Goal: Task Accomplishment & Management: Complete application form

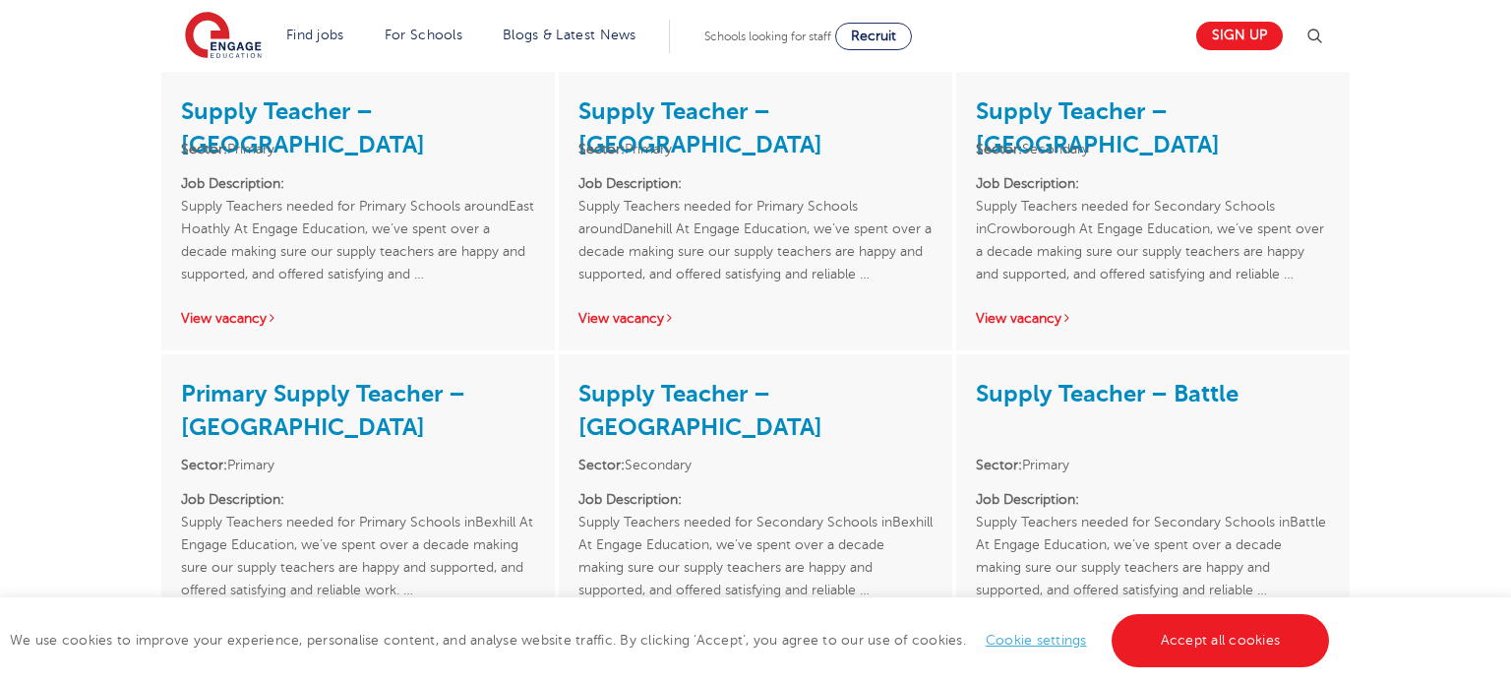
scroll to position [3505, 0]
click at [1024, 628] on link "View vacancy" at bounding box center [1024, 635] width 96 height 15
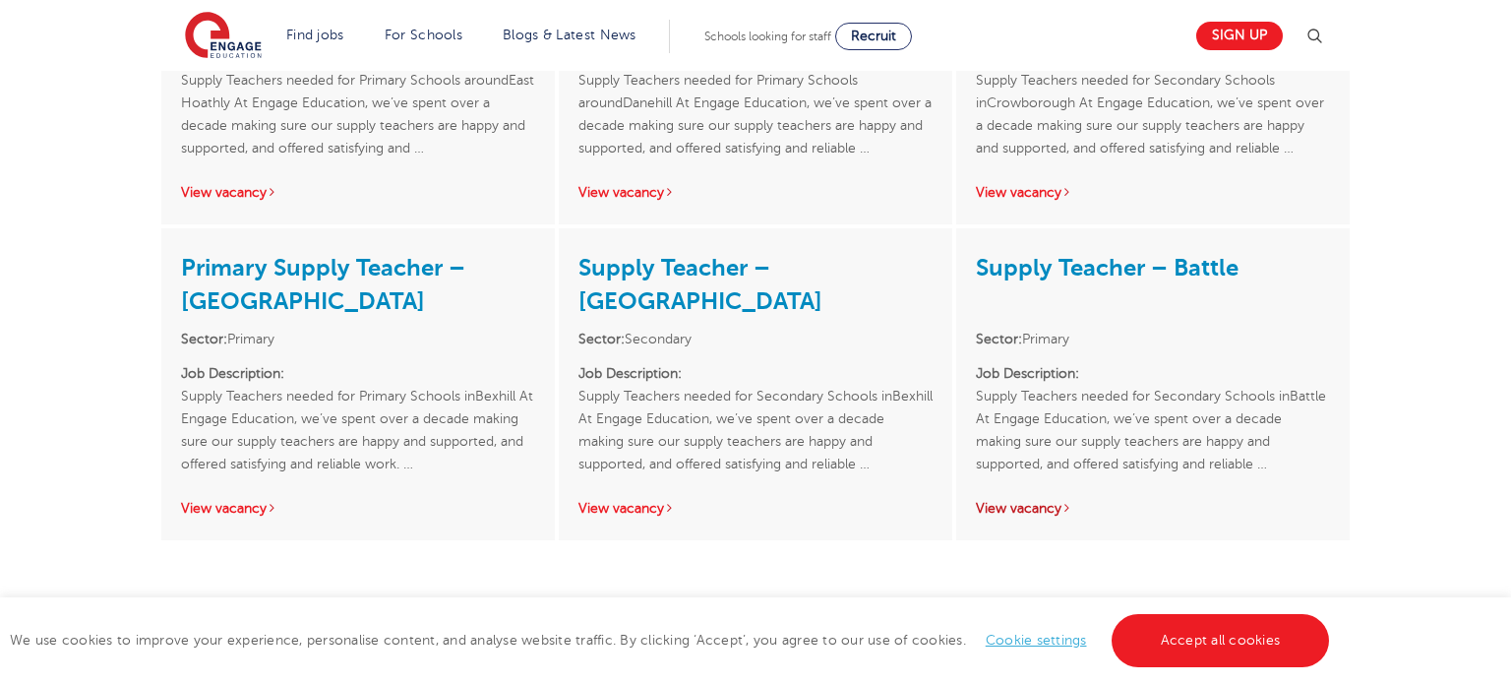
scroll to position [3636, 0]
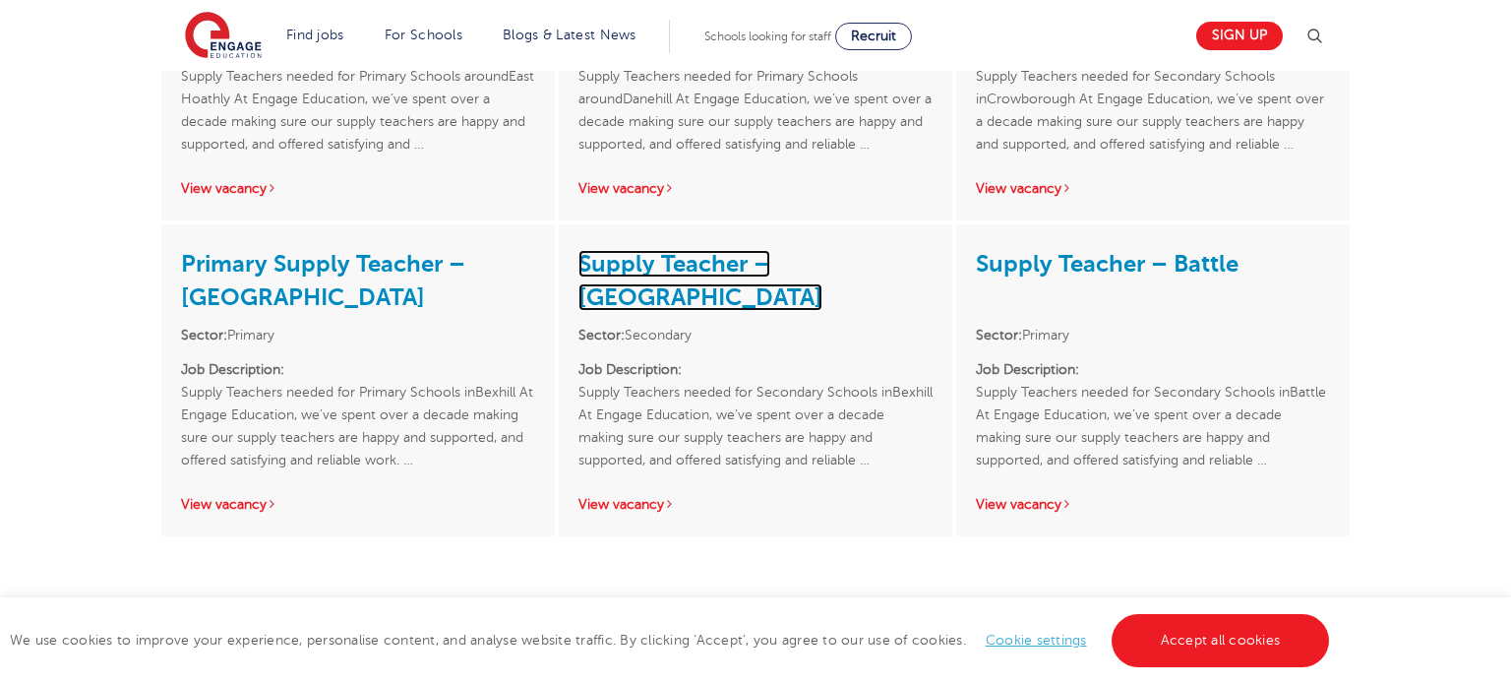
click at [816, 250] on link "Supply Teacher – [GEOGRAPHIC_DATA]" at bounding box center [700, 280] width 244 height 61
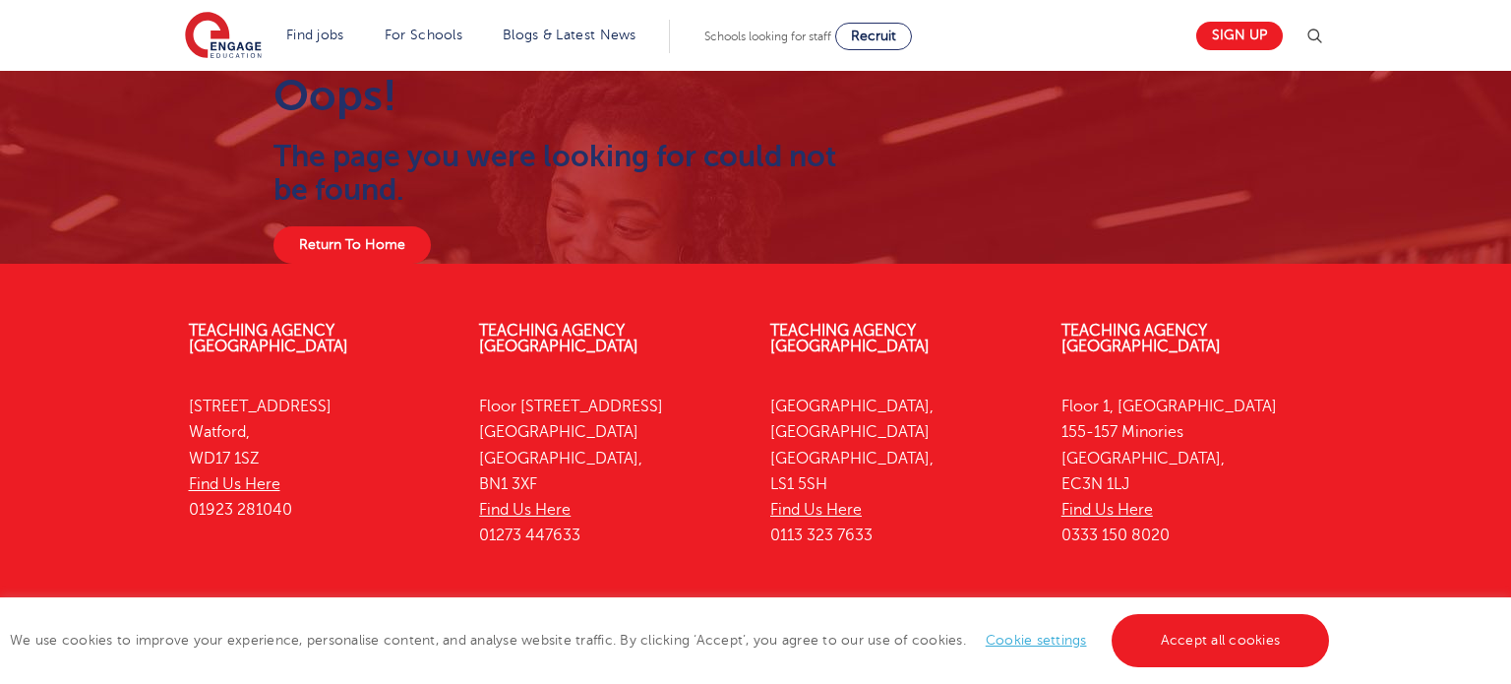
scroll to position [65, 0]
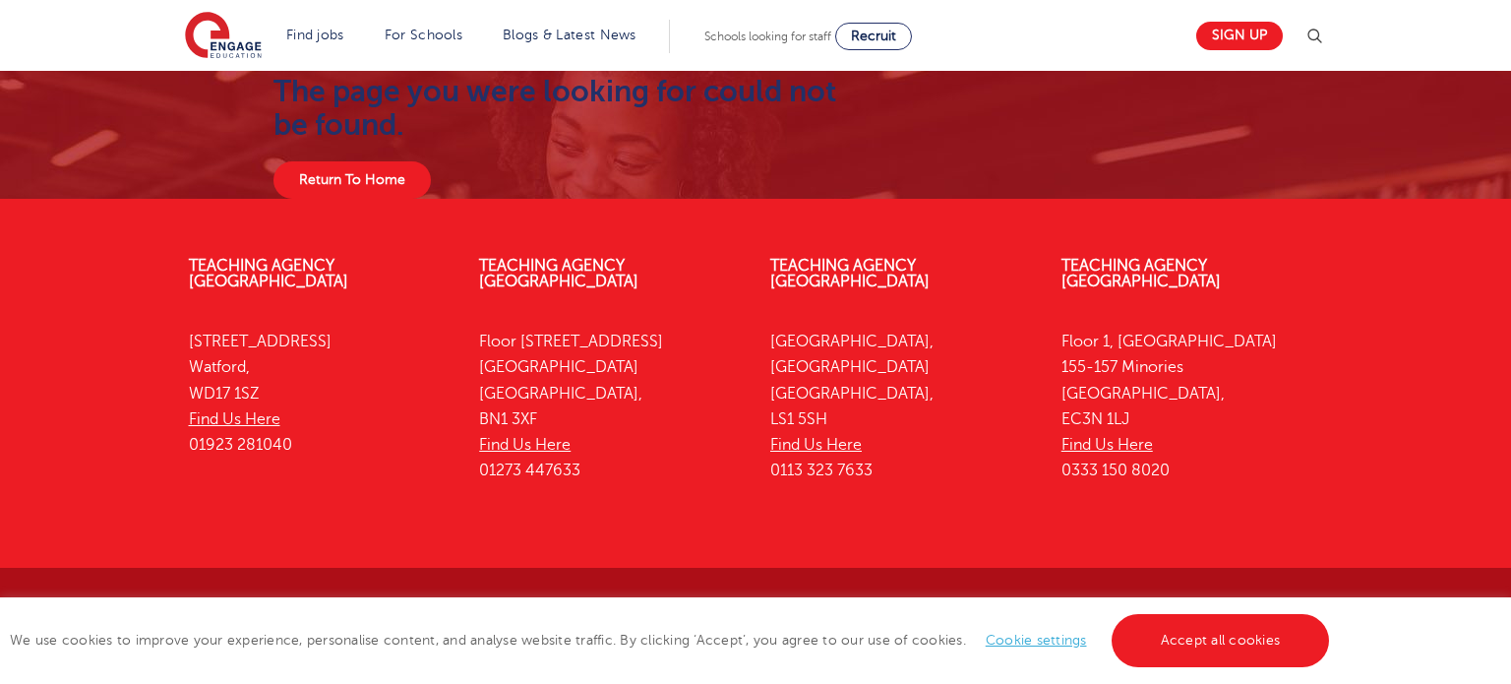
click at [1241, 656] on link "Accept all cookies" at bounding box center [1221, 640] width 218 height 53
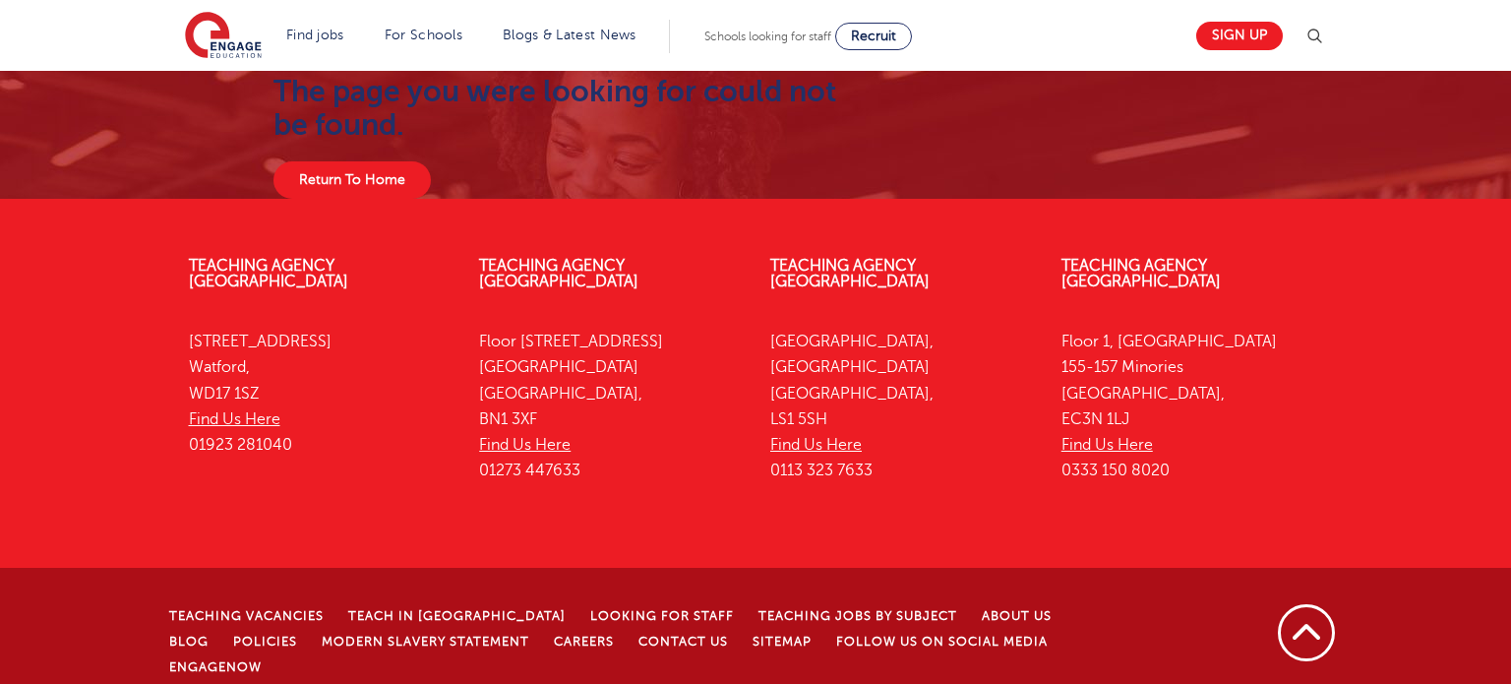
scroll to position [0, 0]
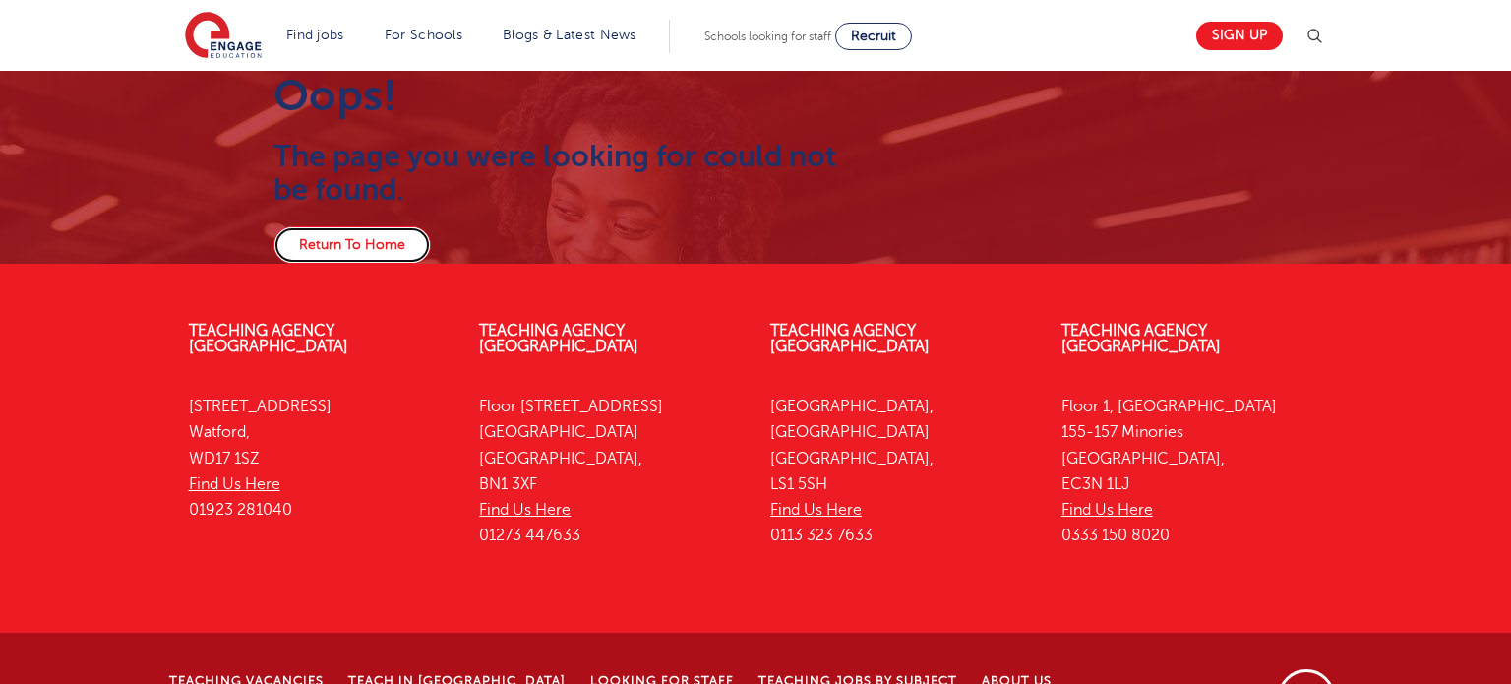
click at [392, 235] on link "Return To Home" at bounding box center [351, 244] width 157 height 37
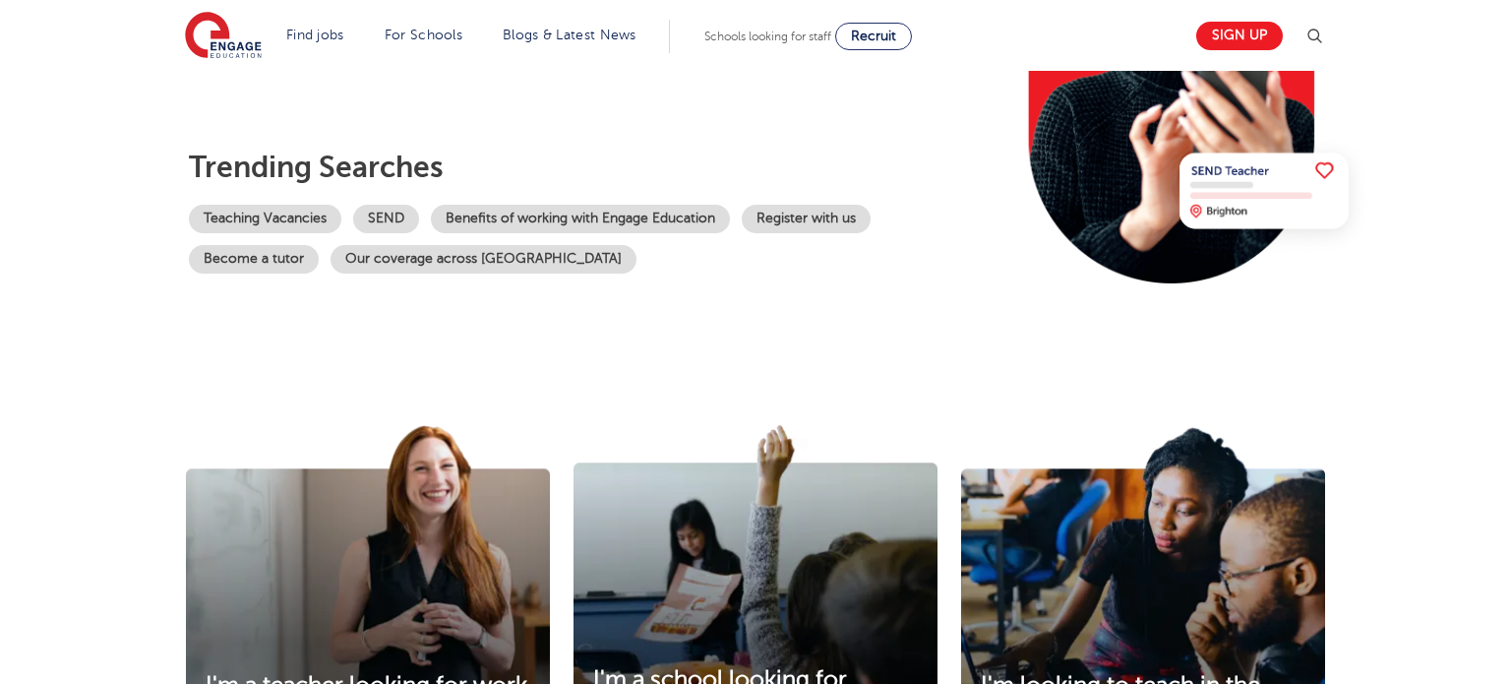
scroll to position [342, 0]
